Goal: Information Seeking & Learning: Compare options

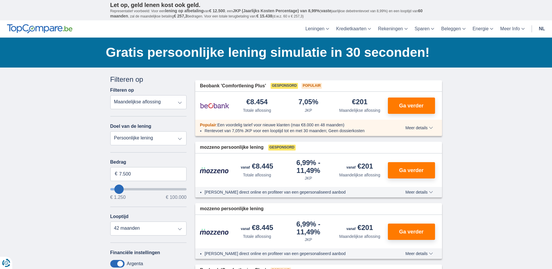
click at [181, 138] on select "Persoonlijke lening Auto Moto / fiets Mobilhome / caravan Renovatie Energie Sch…" at bounding box center [148, 138] width 77 height 14
select select "vehicleLoan"
click at [110, 131] on select "Persoonlijke lening Auto Moto / fiets Mobilhome / caravan Renovatie Energie Sch…" at bounding box center [148, 138] width 77 height 14
select select "3-4"
type input "15.000"
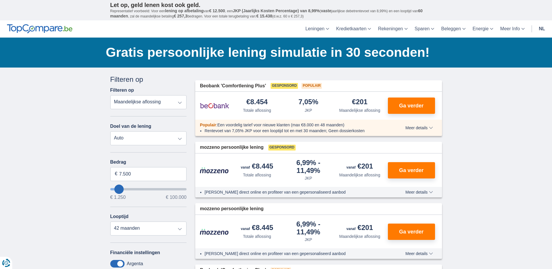
type input "15250"
select select "60"
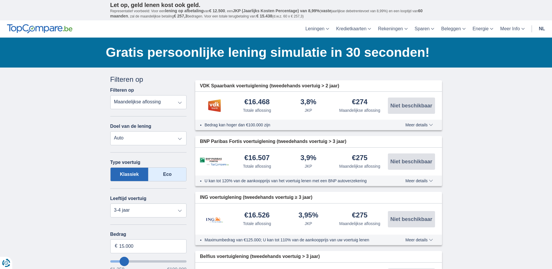
click at [179, 177] on label "Eco" at bounding box center [168, 174] width 38 height 14
click at [0, 0] on input "Eco" at bounding box center [0, 0] width 0 height 0
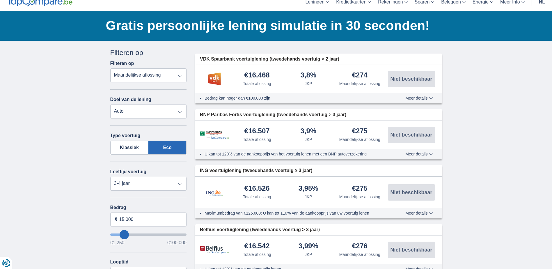
scroll to position [24, 0]
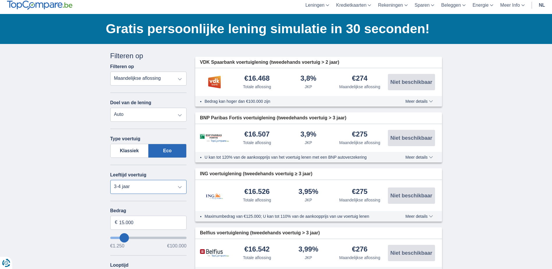
click at [181, 187] on select "Nieuw 0-1 jaar 1-2 jaar 2-3 jaar 3-4 jaar 4-5 jaar 5+ jaar" at bounding box center [148, 187] width 77 height 14
type input "18.250"
type input "18250"
select select "84"
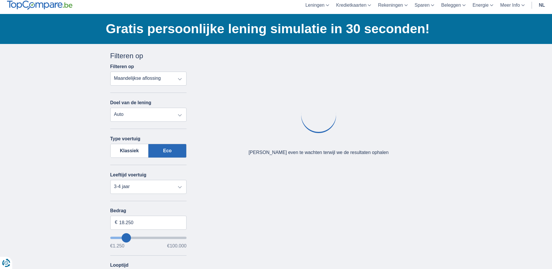
type input "19.250"
type input "19250"
type input "20.250"
type input "20250"
select select "120"
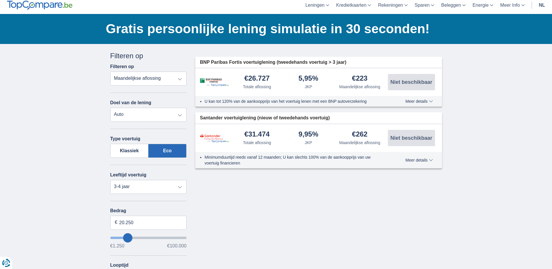
type input "21.250"
type input "21250"
type input "22.250"
type input "22250"
type input "24.250"
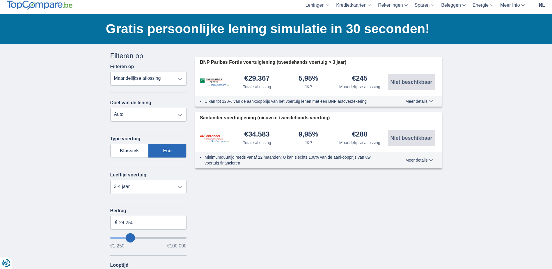
type input "23250"
type input "18.250"
type input "18250"
select select "84"
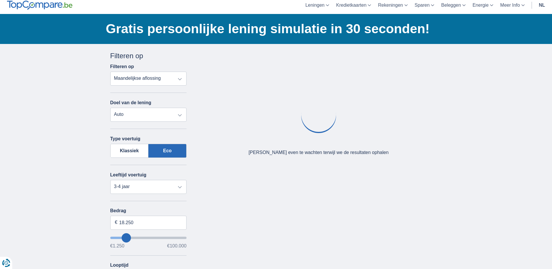
type input "17.250"
type input "17250"
type input "18.250"
type input "18250"
type input "19.250"
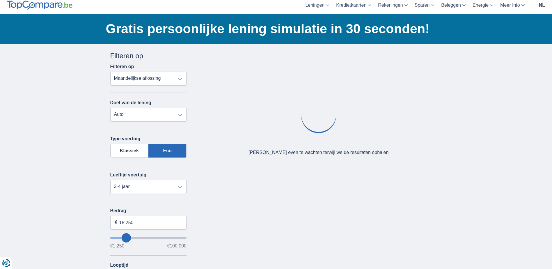
type input "19250"
type input "20.250"
type input "20250"
select select "120"
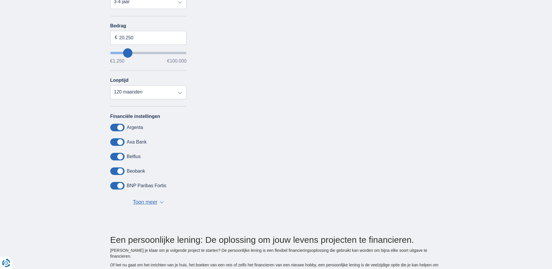
scroll to position [214, 0]
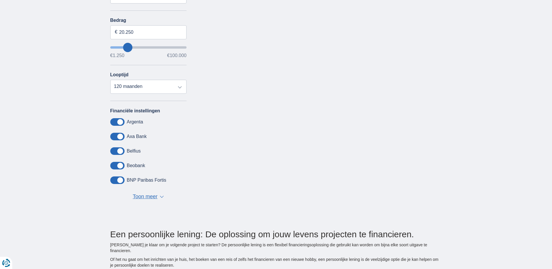
click at [153, 197] on span "Toon meer" at bounding box center [145, 197] width 25 height 8
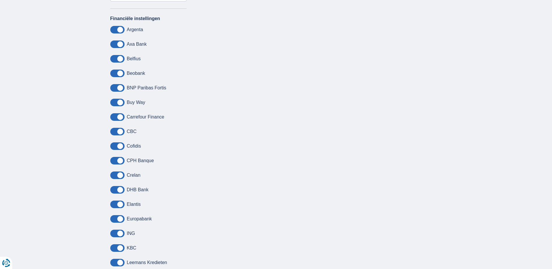
scroll to position [310, 0]
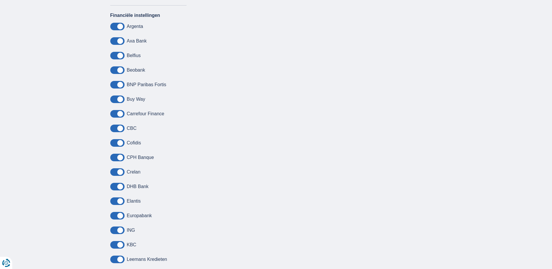
click at [120, 231] on span at bounding box center [117, 231] width 14 height 8
click at [0, 0] on input "checkbox" at bounding box center [0, 0] width 0 height 0
click at [115, 229] on span at bounding box center [117, 231] width 14 height 8
click at [0, 0] on input "checkbox" at bounding box center [0, 0] width 0 height 0
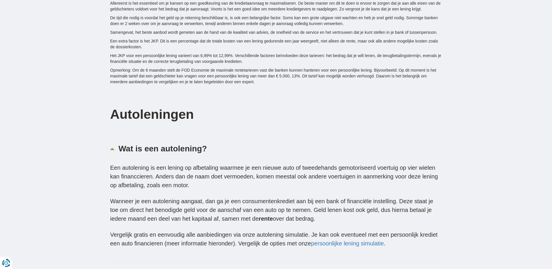
scroll to position [1110, 0]
